Goal: Information Seeking & Learning: Learn about a topic

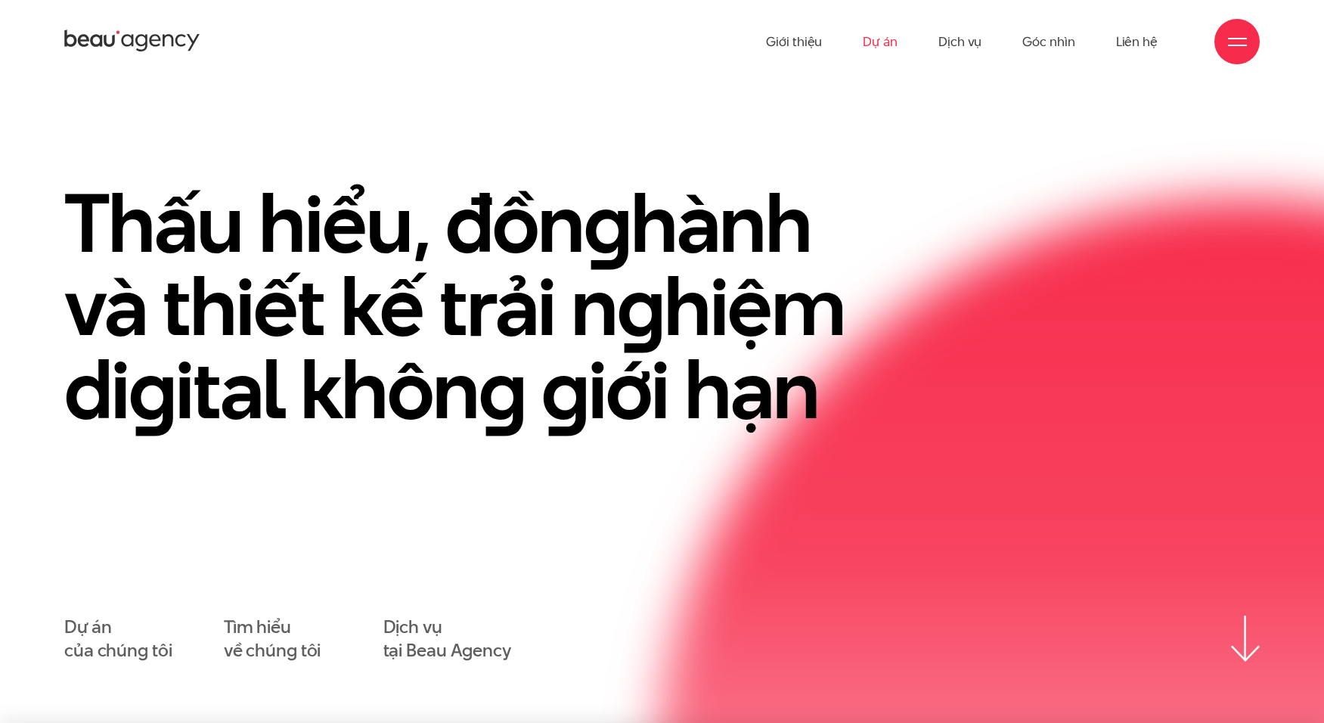
click at [893, 34] on link "Dự án" at bounding box center [880, 41] width 35 height 83
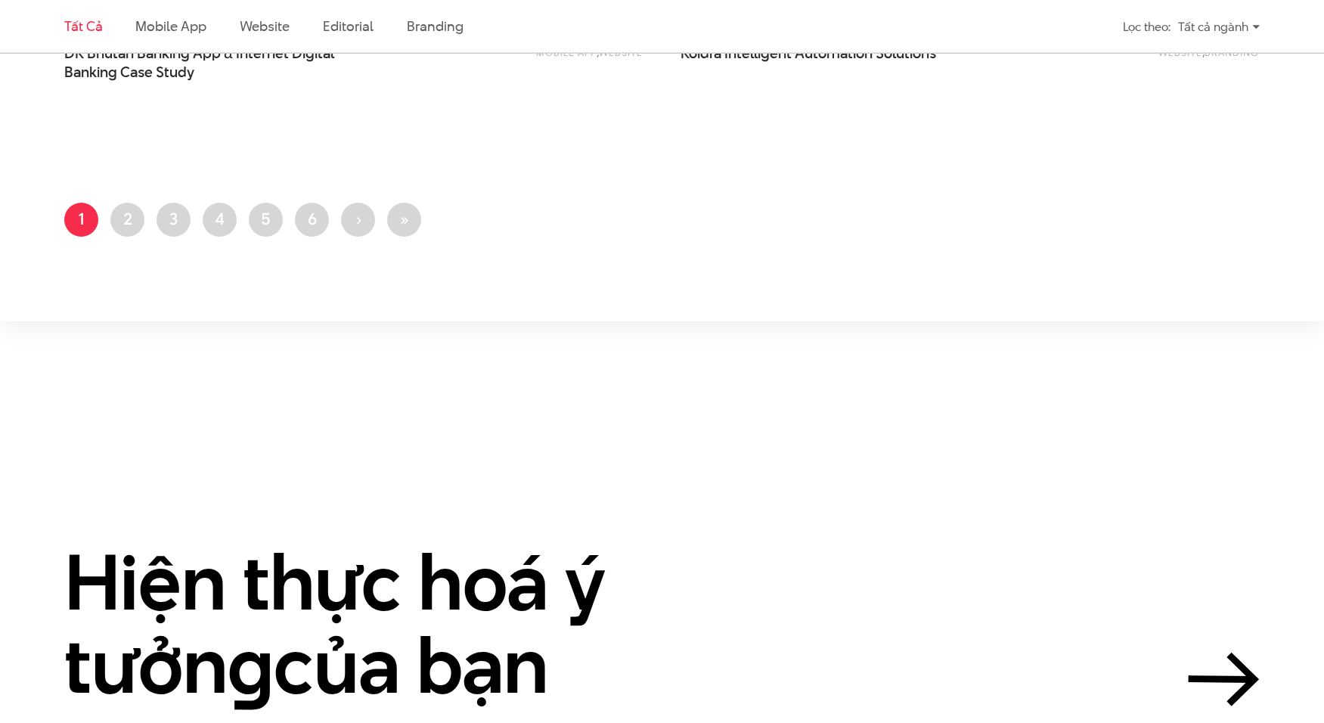
scroll to position [3626, 0]
click at [319, 216] on link "Trang 6" at bounding box center [312, 219] width 34 height 34
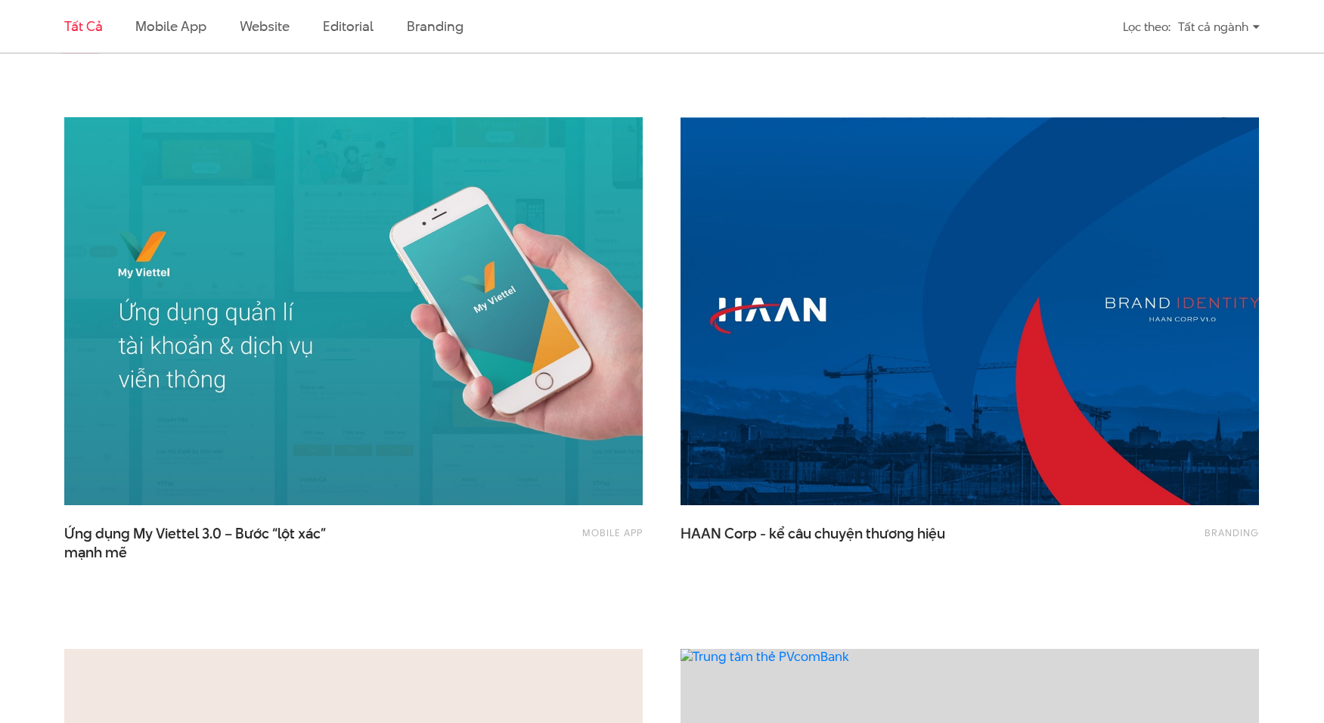
scroll to position [2083, 0]
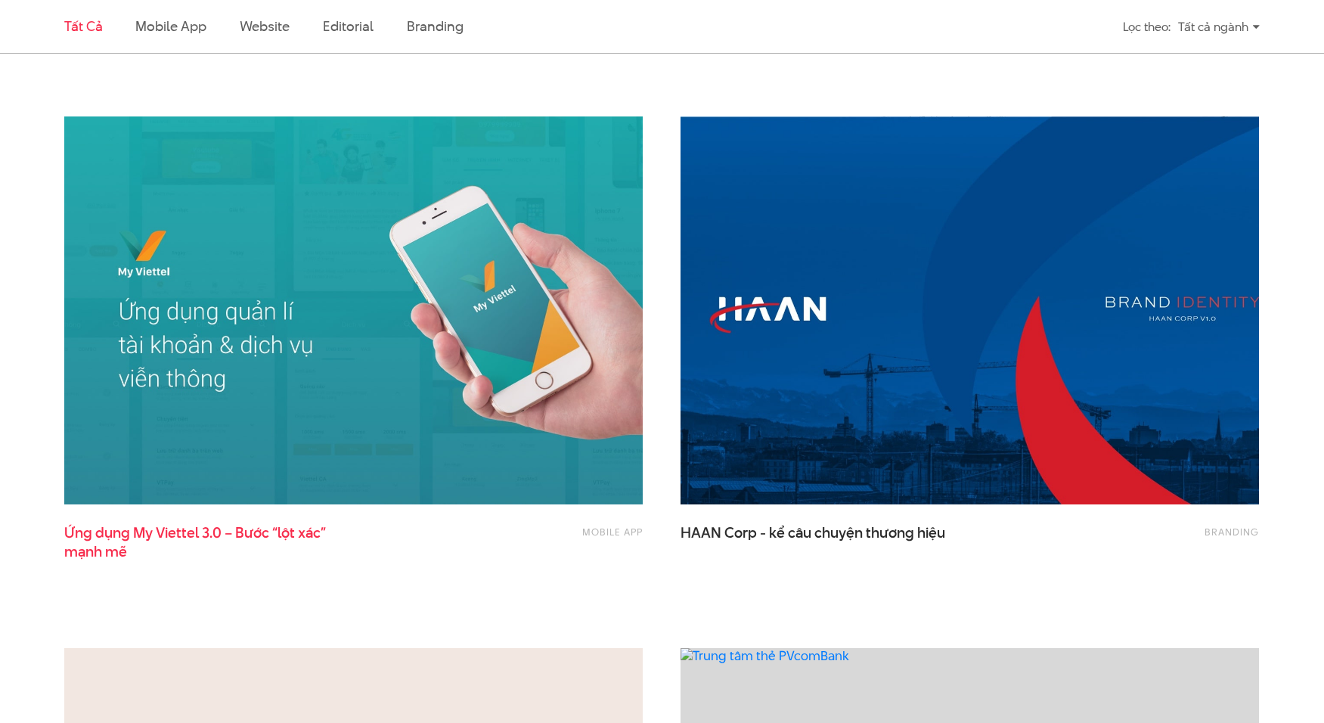
click at [225, 532] on span "Ứng dụng My Viettel 3.0 – Bước “lột xác” mạnh mẽ" at bounding box center [215, 542] width 303 height 38
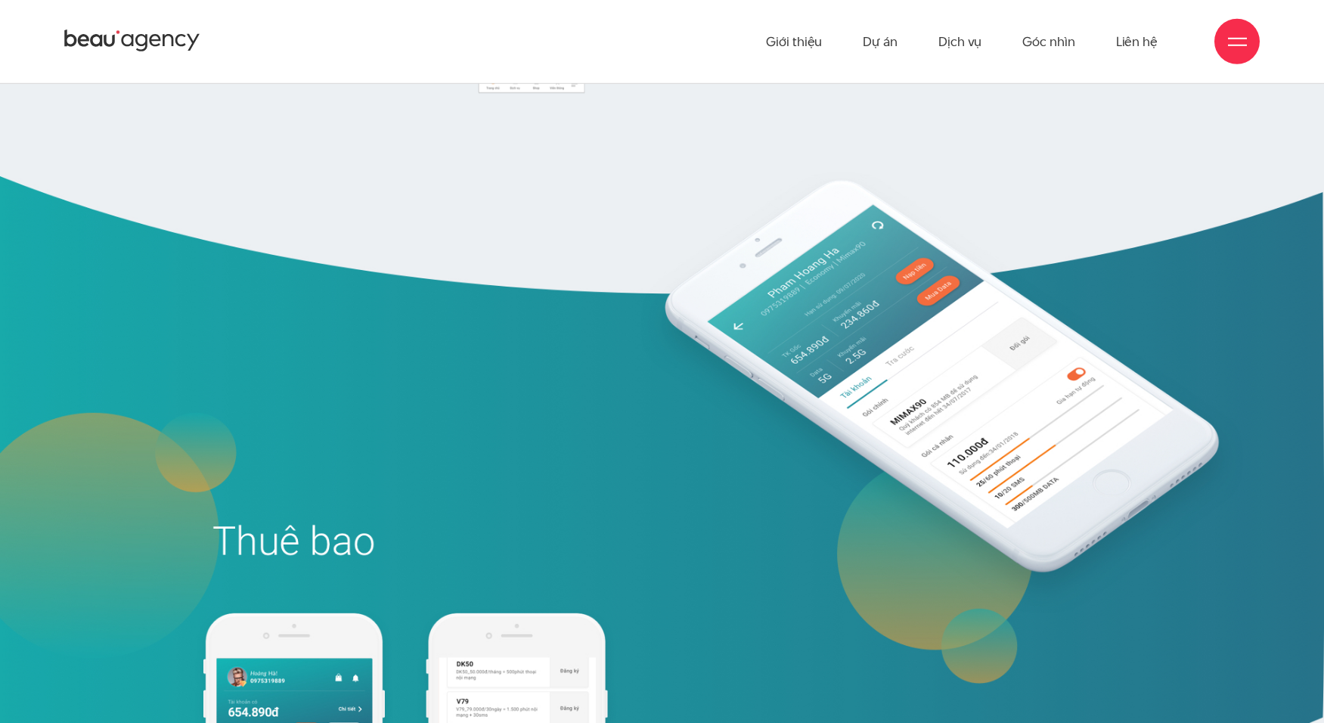
scroll to position [4398, 0]
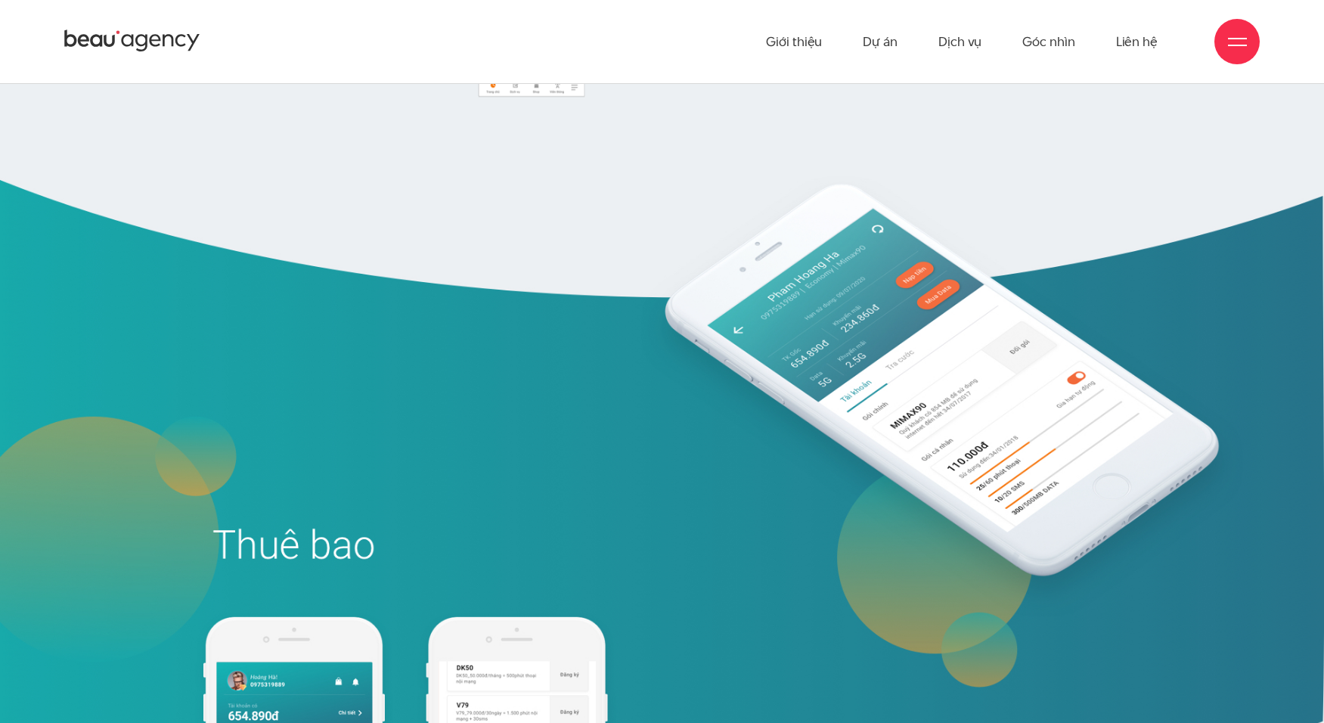
click at [864, 276] on img at bounding box center [662, 590] width 1324 height 883
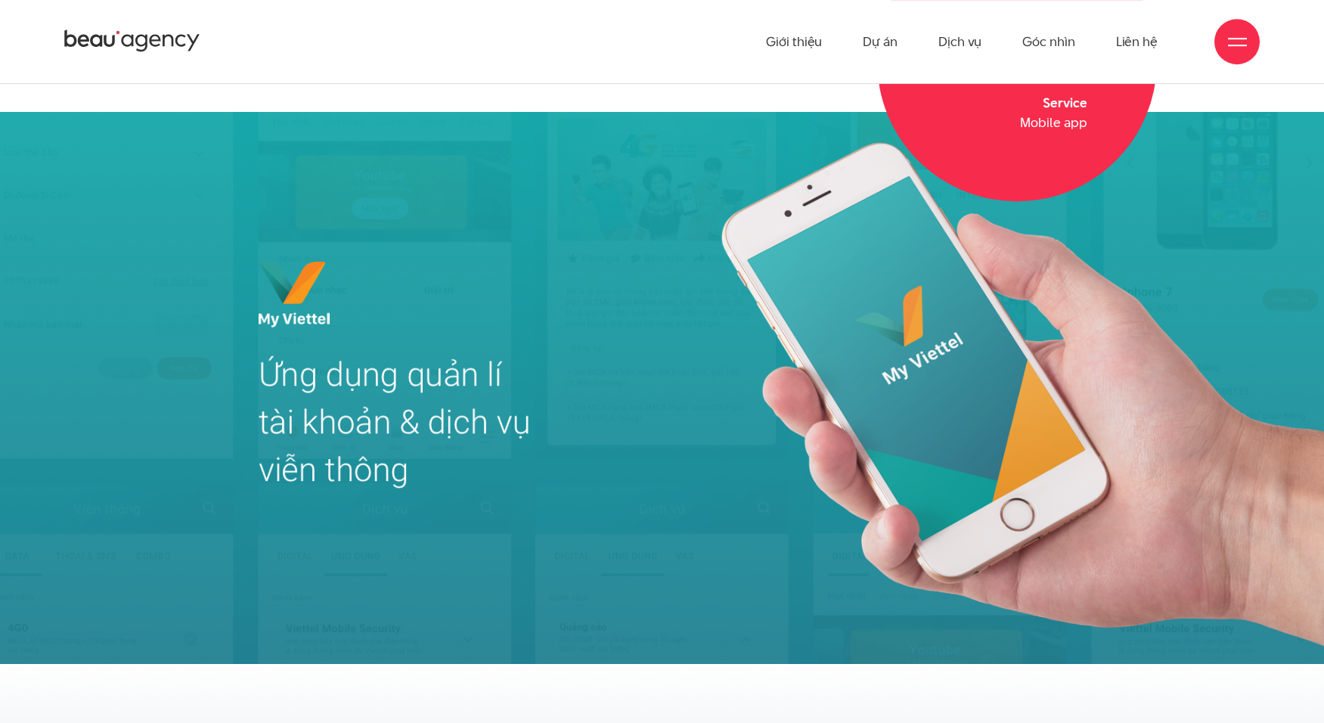
scroll to position [1389, 0]
